Goal: Task Accomplishment & Management: Manage account settings

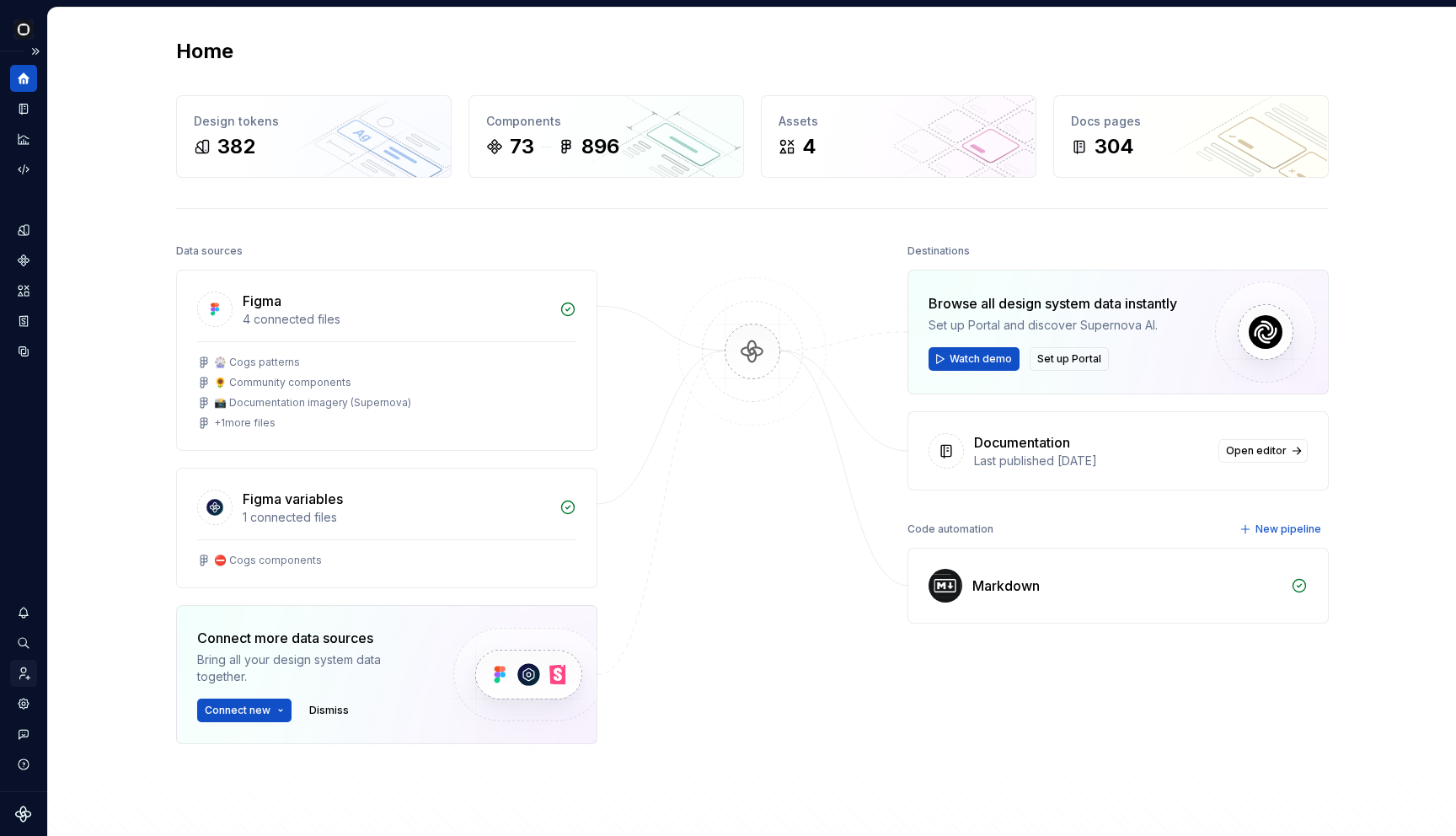
click at [27, 682] on div "Invite team" at bounding box center [24, 673] width 27 height 27
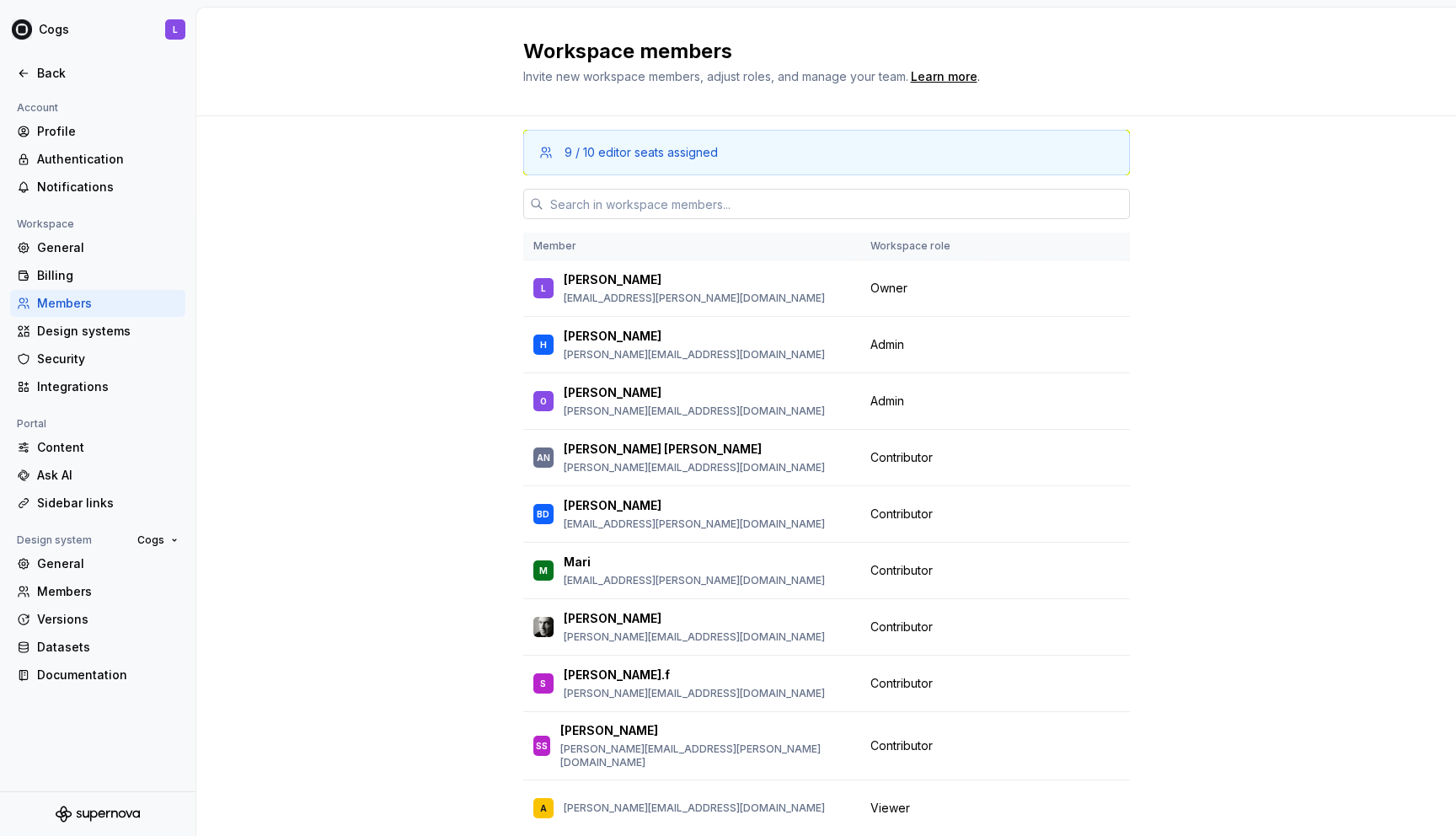
click at [590, 197] on input "text" at bounding box center [837, 204] width 586 height 31
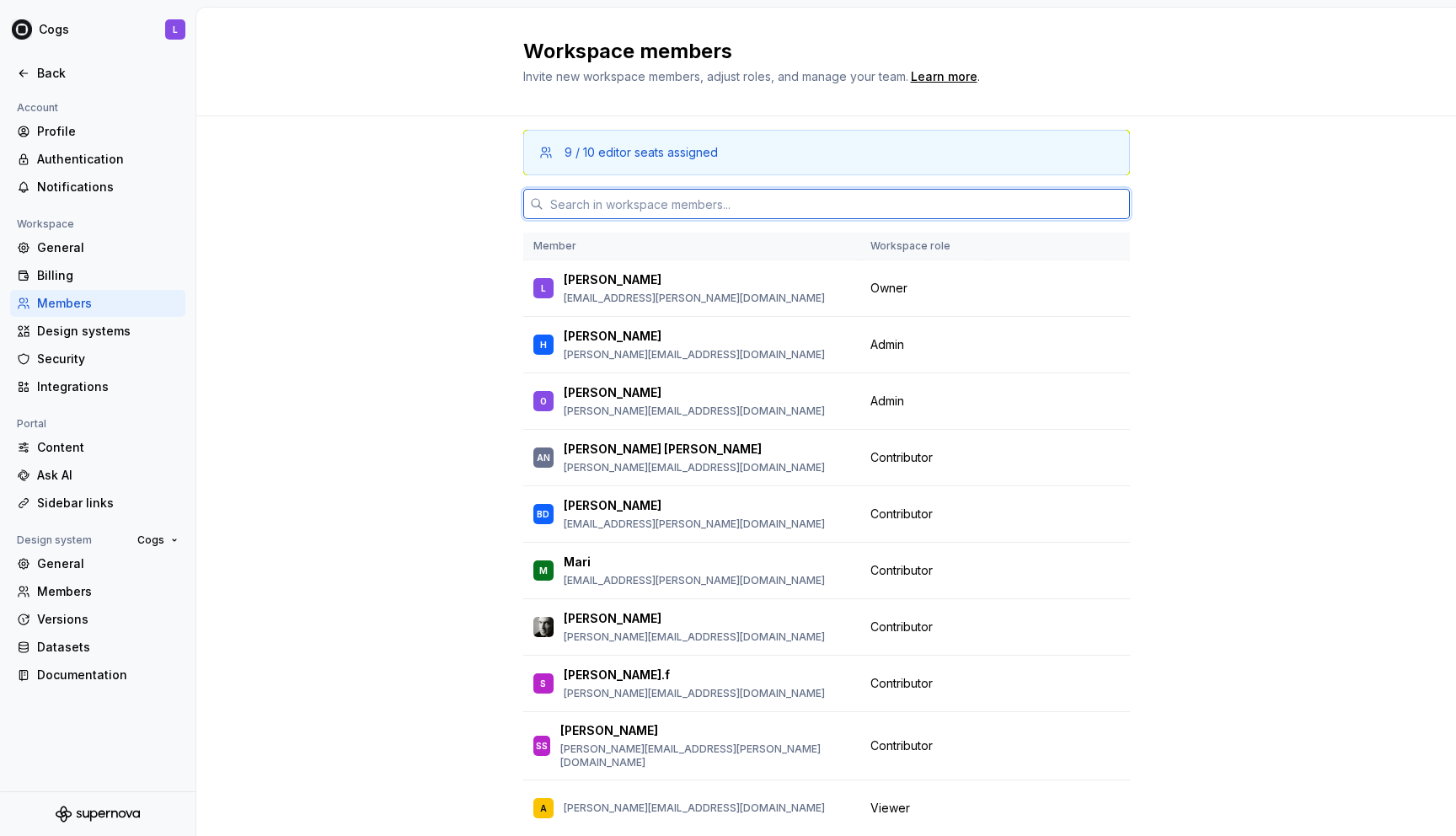
type input "a"
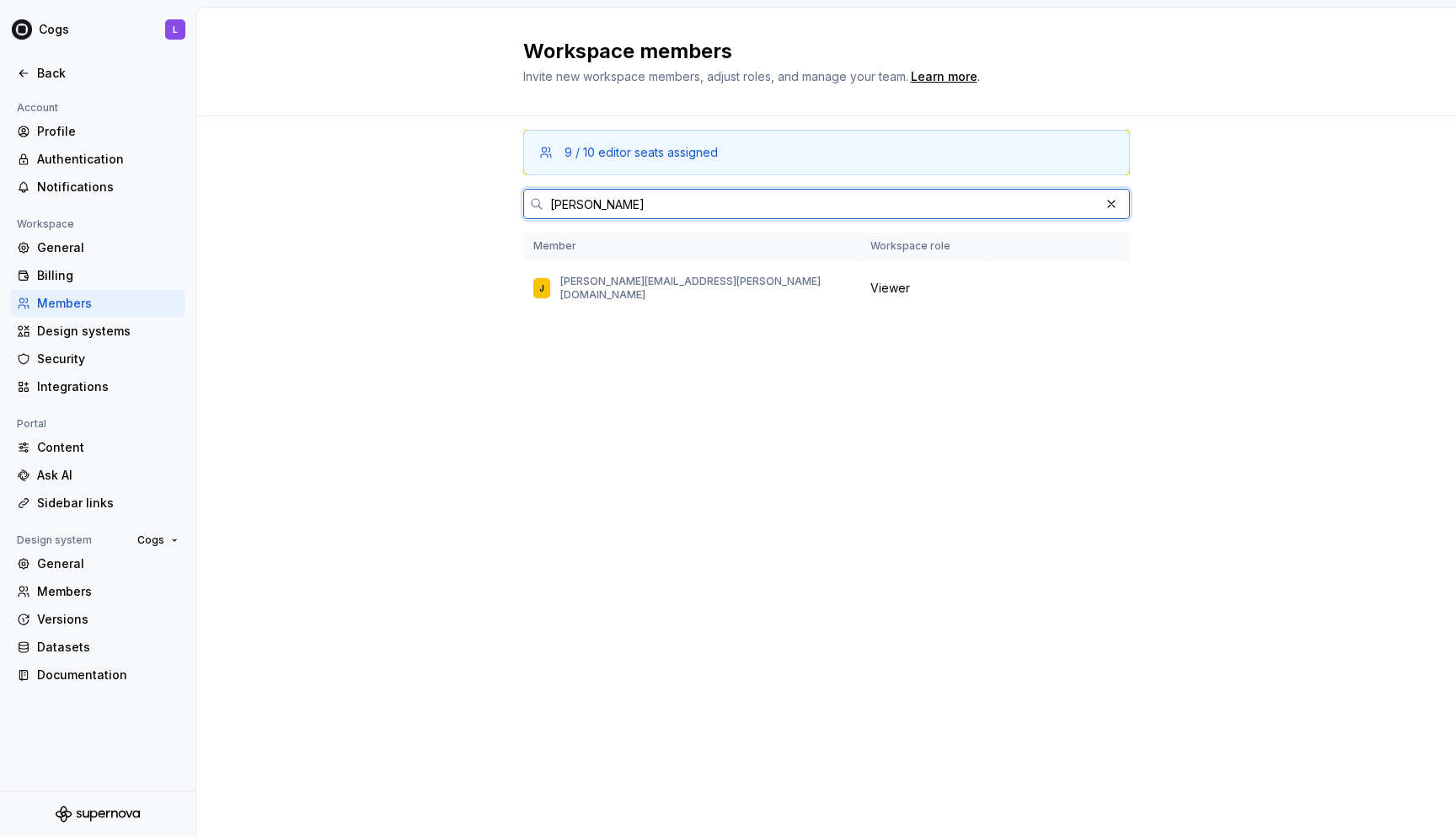
type input "[PERSON_NAME]"
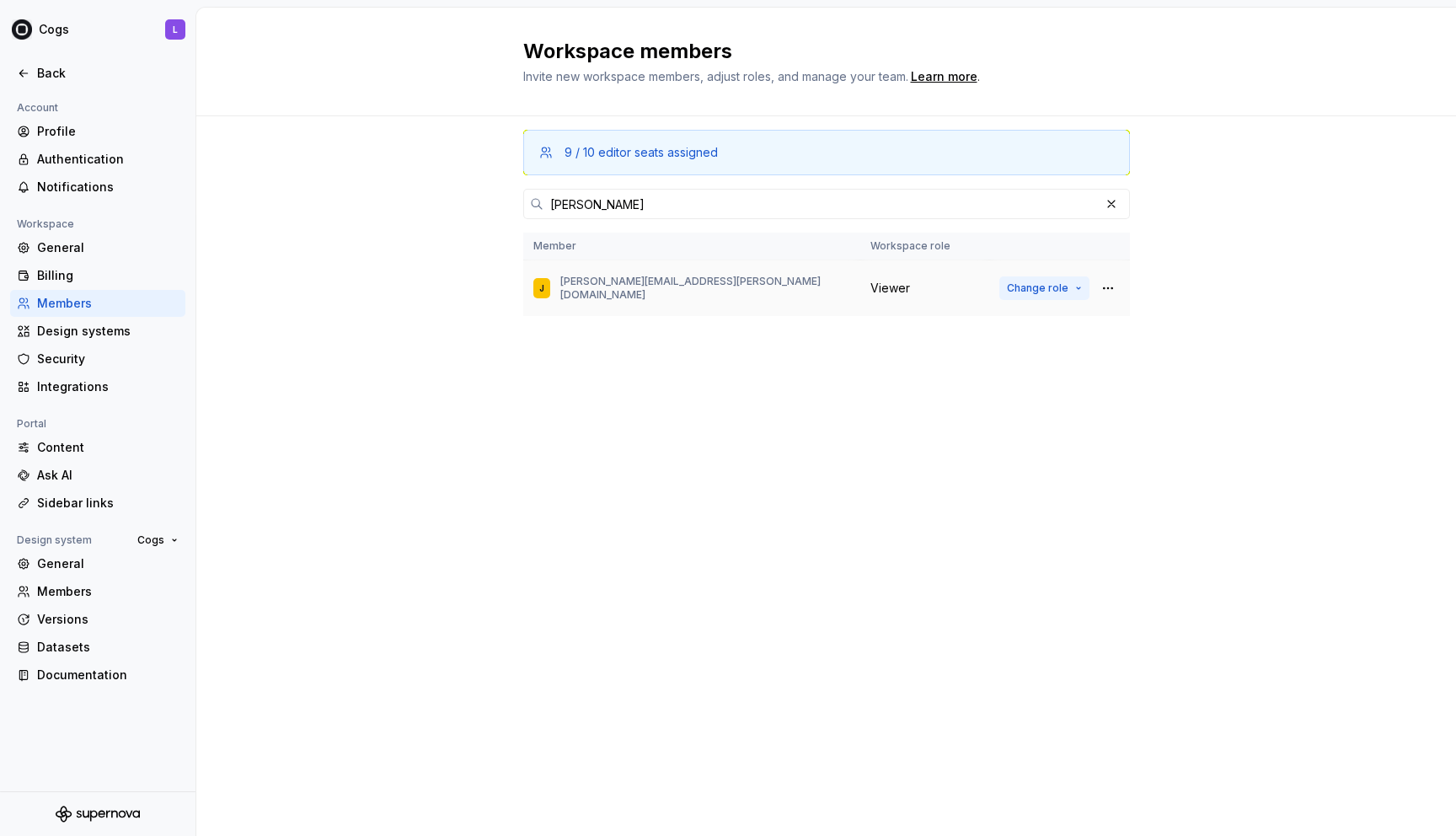
click at [1055, 287] on span "Change role" at bounding box center [1038, 287] width 62 height 13
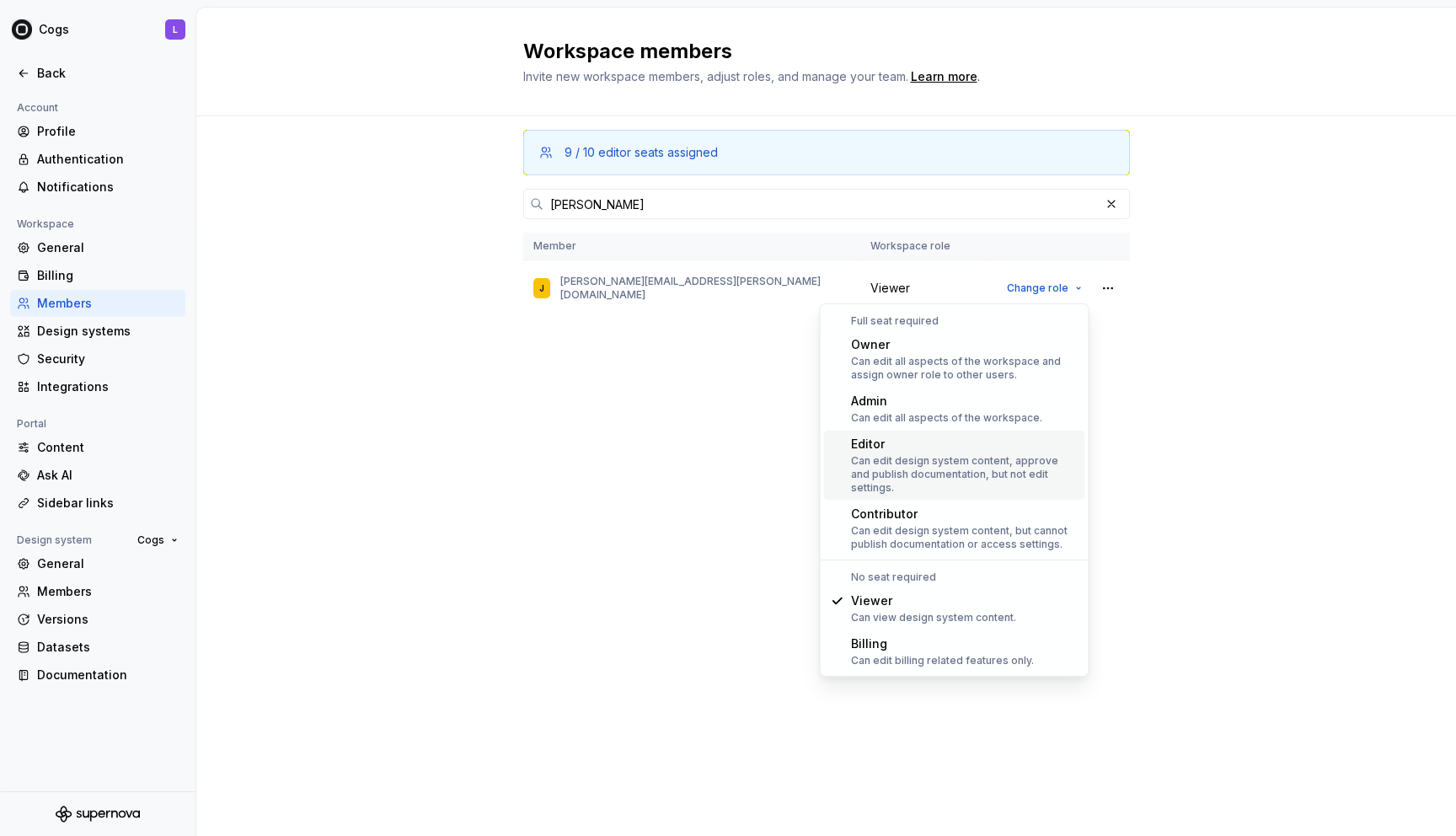
click at [966, 449] on div "Editor" at bounding box center [965, 444] width 228 height 17
